Goal: Information Seeking & Learning: Find contact information

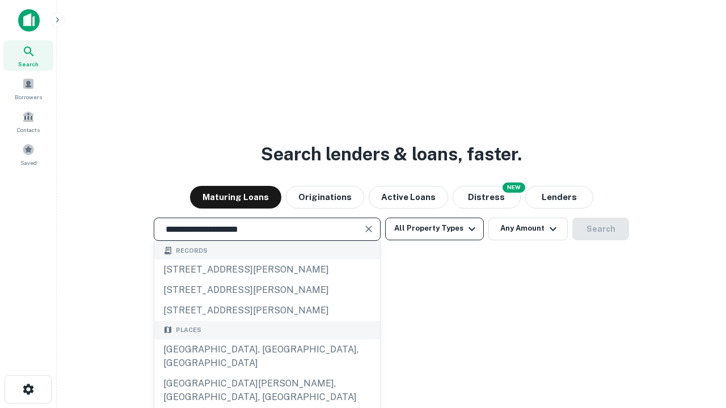
click at [267, 374] on div "Santa Monica, CA, USA" at bounding box center [267, 357] width 226 height 34
click at [435, 229] on button "All Property Types" at bounding box center [434, 229] width 99 height 23
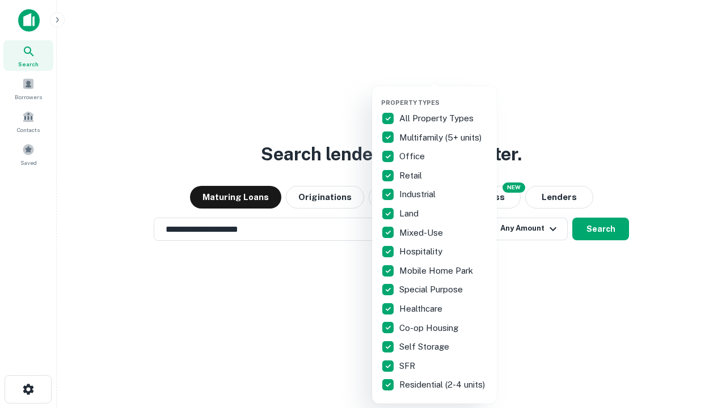
type input "**********"
click at [444, 95] on button "button" at bounding box center [443, 95] width 125 height 1
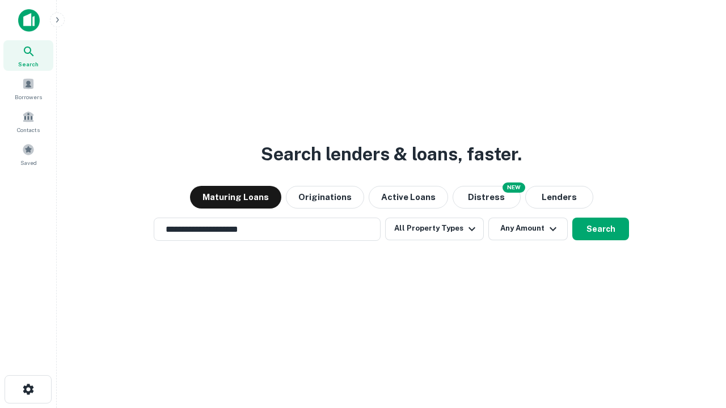
scroll to position [18, 0]
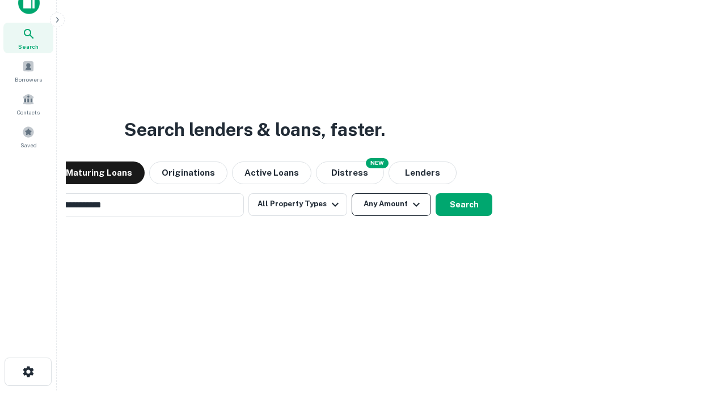
click at [352, 193] on button "Any Amount" at bounding box center [391, 204] width 79 height 23
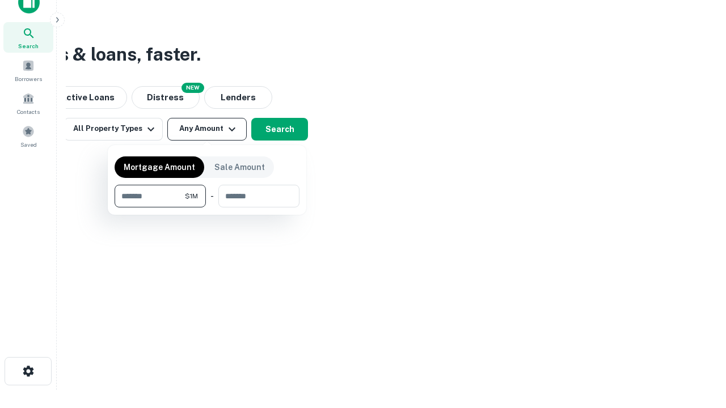
type input "*******"
click at [207, 208] on button "button" at bounding box center [207, 208] width 185 height 1
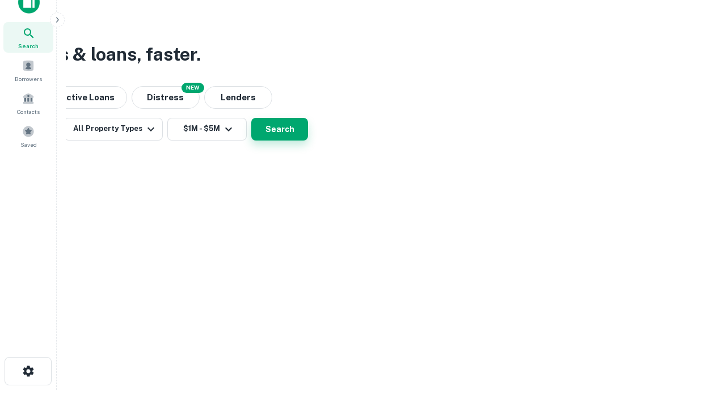
click at [308, 141] on button "Search" at bounding box center [279, 129] width 57 height 23
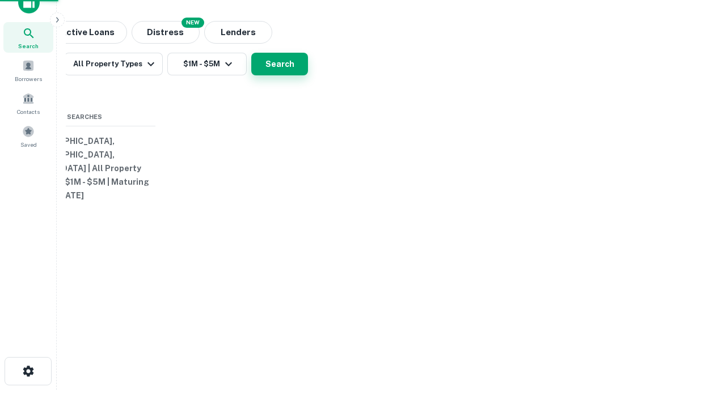
scroll to position [18, 0]
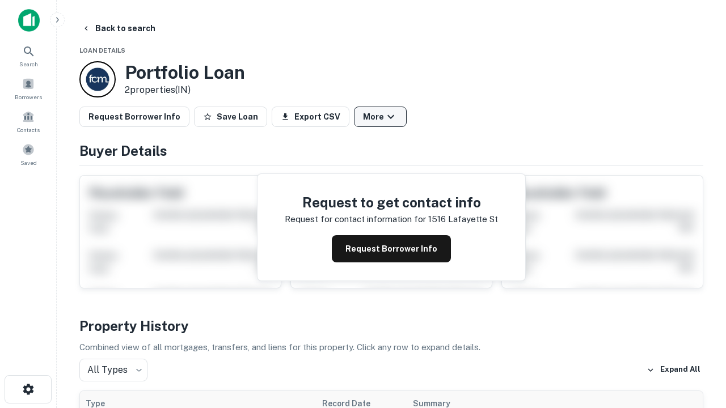
click at [380, 117] on button "More" at bounding box center [380, 117] width 53 height 20
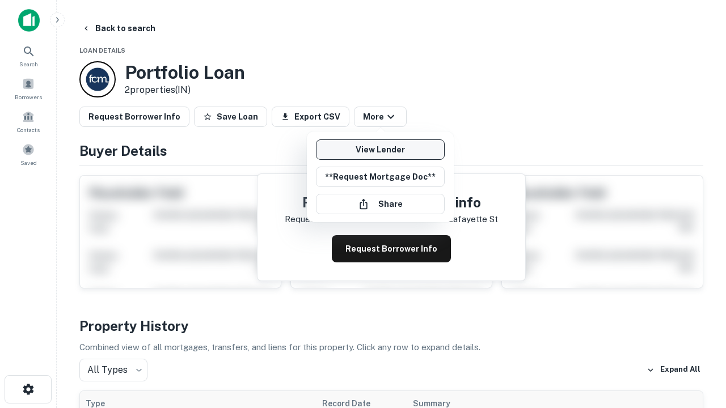
click at [380, 150] on link "View Lender" at bounding box center [380, 150] width 129 height 20
